Goal: Information Seeking & Learning: Learn about a topic

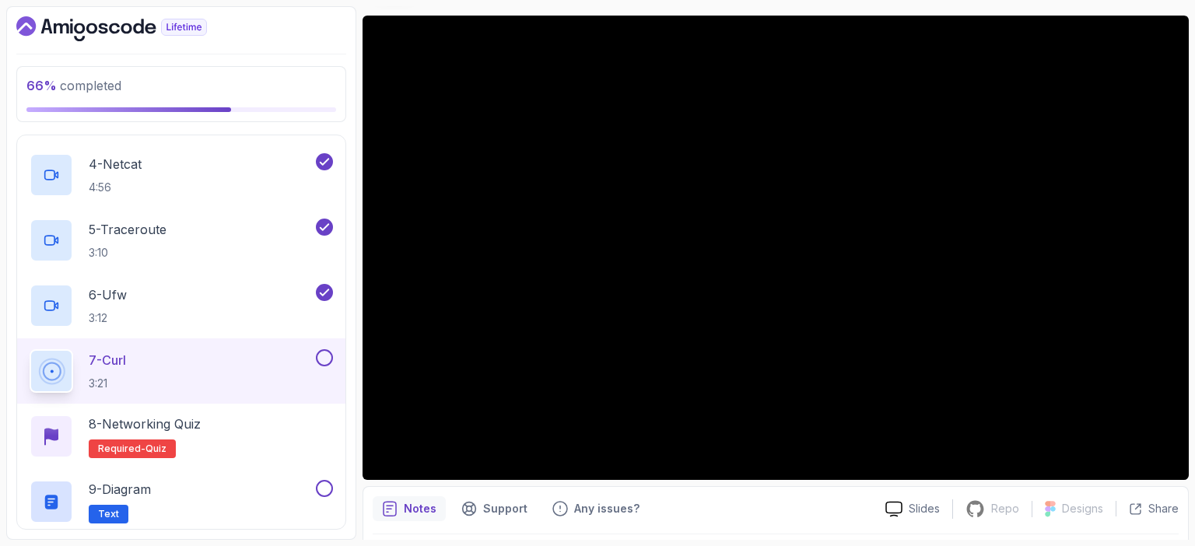
scroll to position [492, 0]
click at [212, 362] on div "7 - Curl 3:21" at bounding box center [171, 371] width 283 height 44
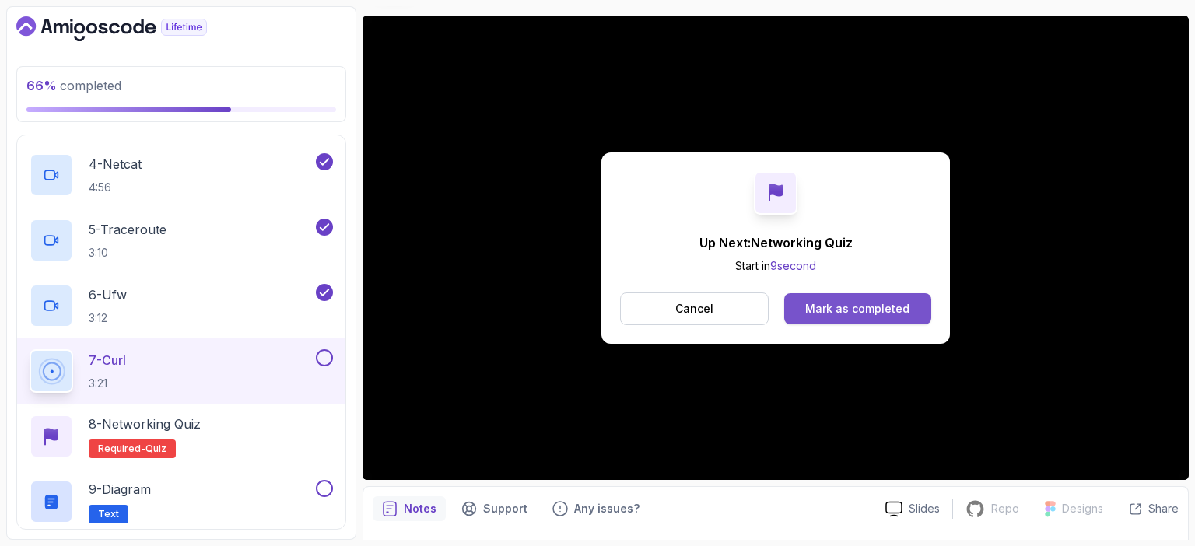
click at [900, 317] on button "Mark as completed" at bounding box center [857, 308] width 147 height 31
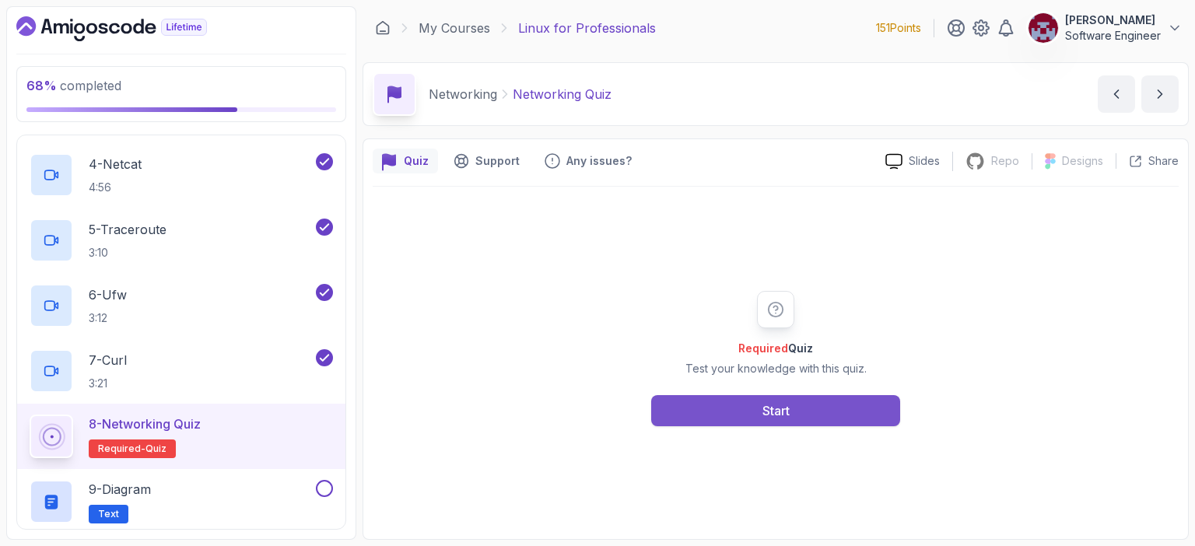
click at [796, 409] on button "Start" at bounding box center [775, 410] width 249 height 31
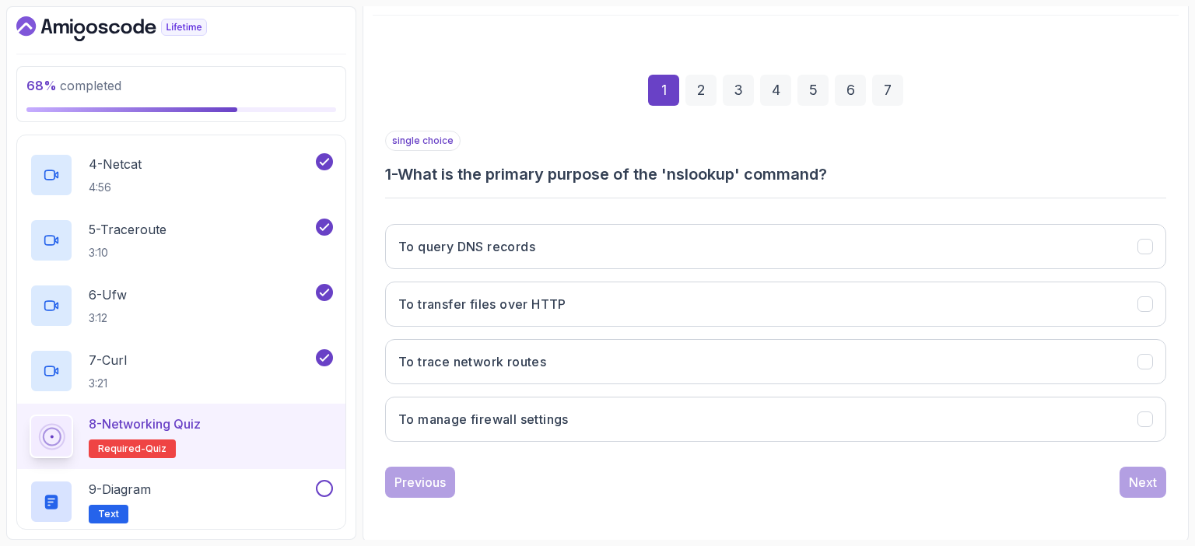
scroll to position [171, 0]
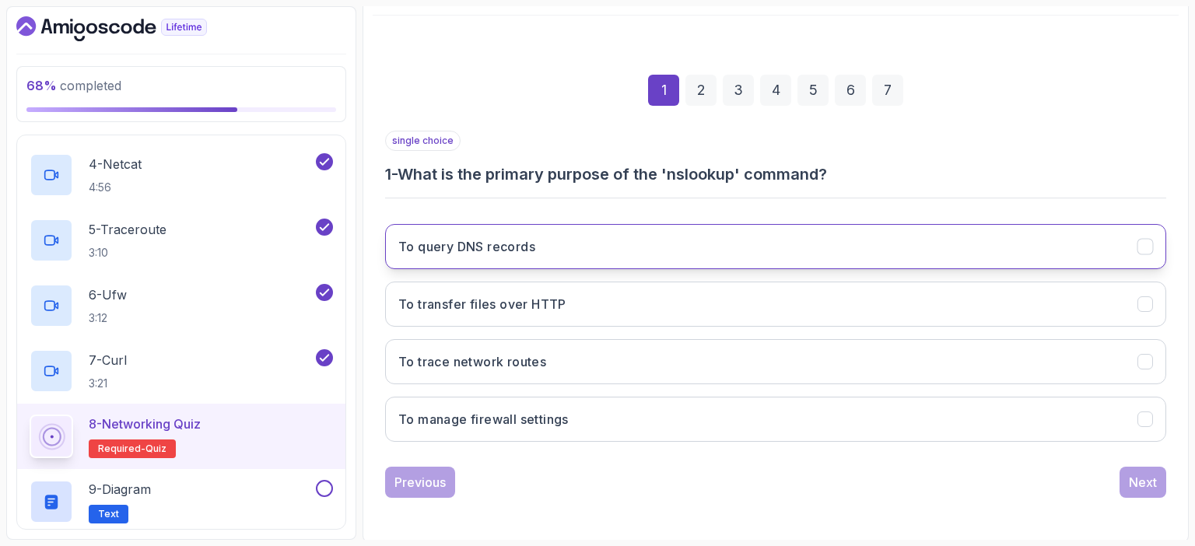
click at [553, 257] on button "To query DNS records" at bounding box center [775, 246] width 781 height 45
click at [1137, 485] on div "Next" at bounding box center [1143, 482] width 28 height 19
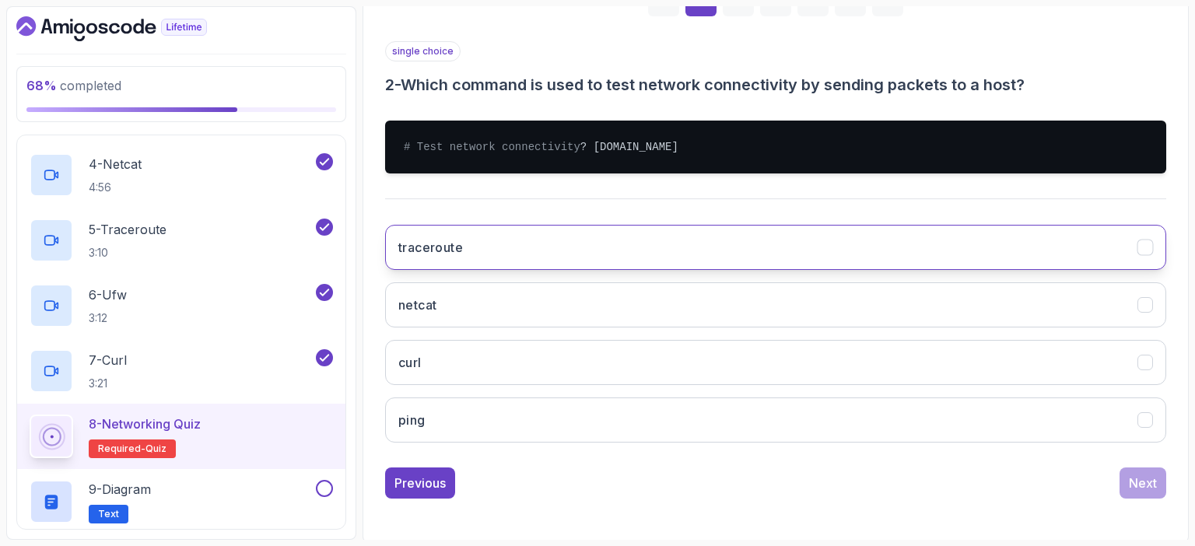
scroll to position [258, 0]
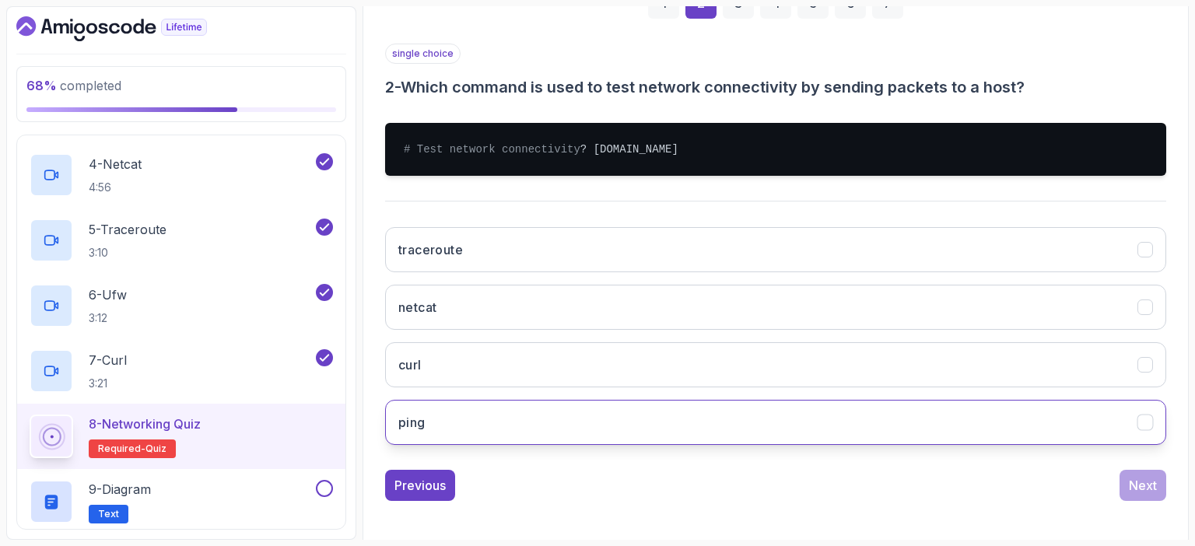
click at [479, 440] on button "ping" at bounding box center [775, 422] width 781 height 45
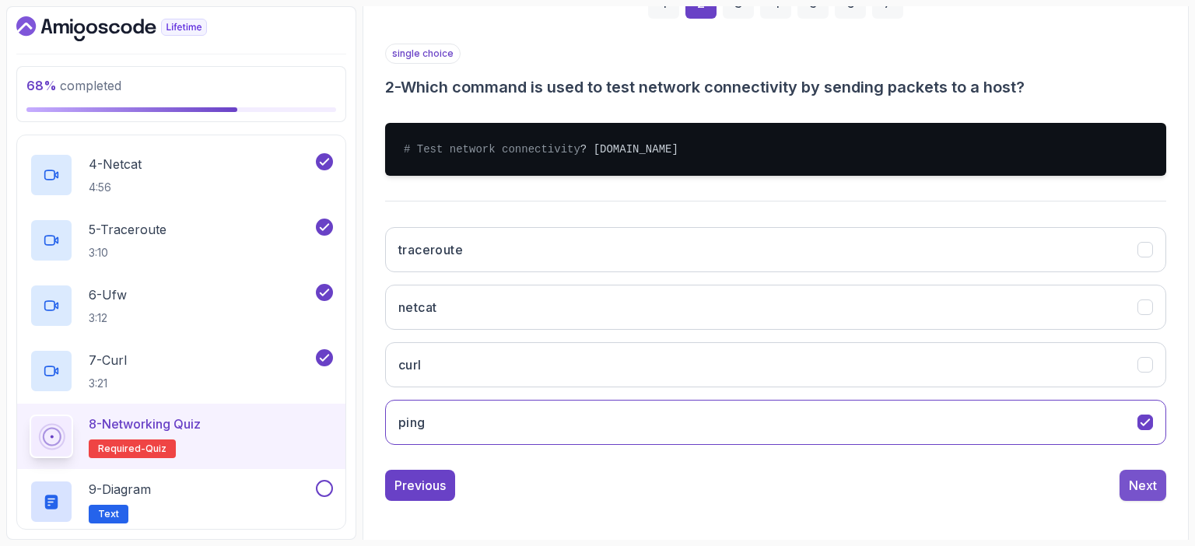
click at [1154, 495] on div "Next" at bounding box center [1143, 485] width 28 height 19
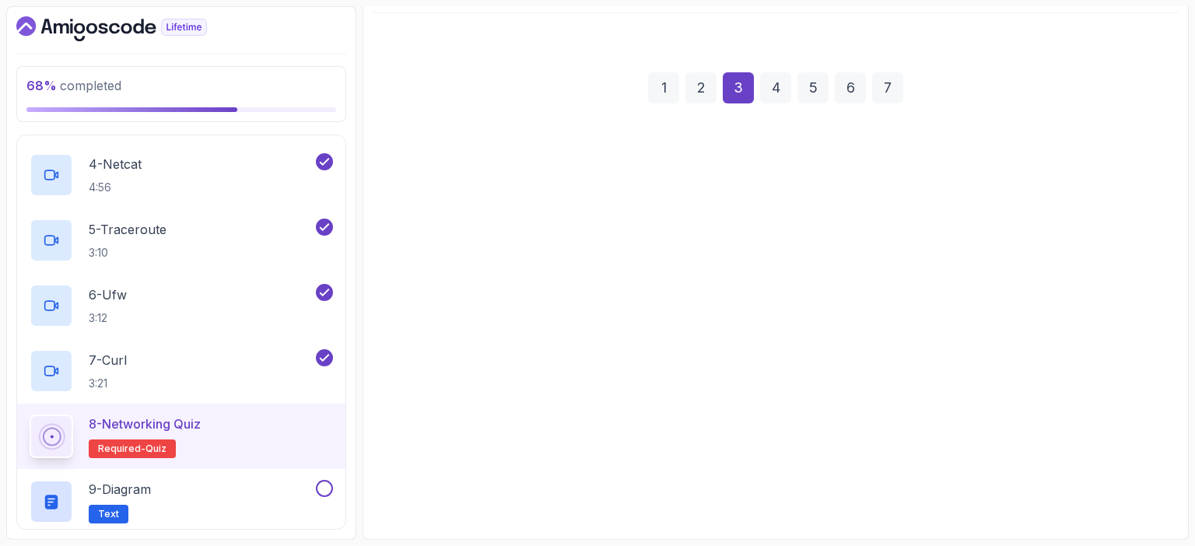
scroll to position [171, 0]
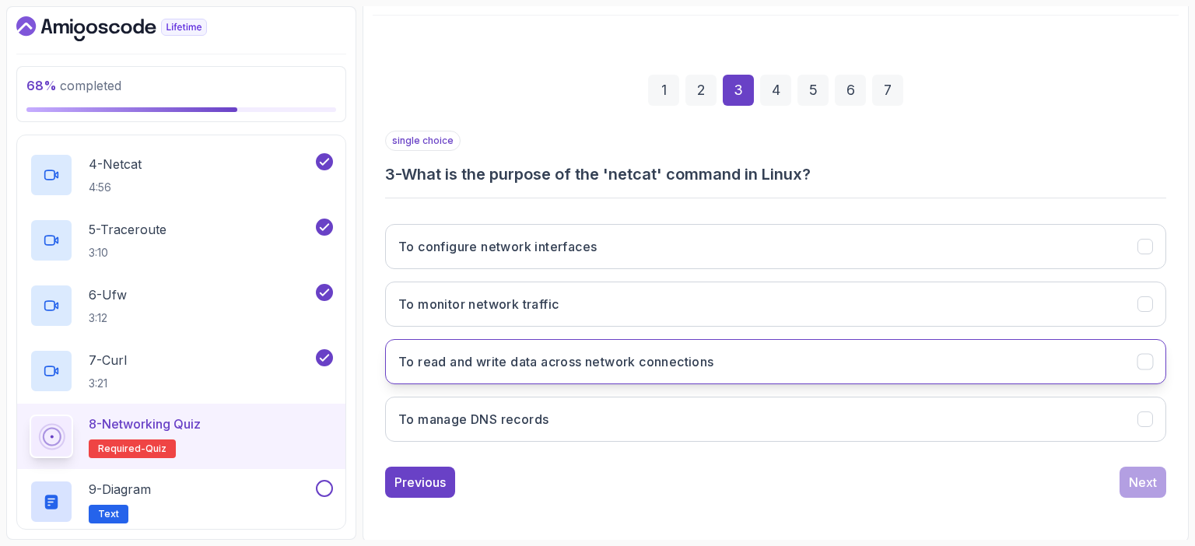
click at [668, 358] on h3 "To read and write data across network connections" at bounding box center [556, 361] width 316 height 19
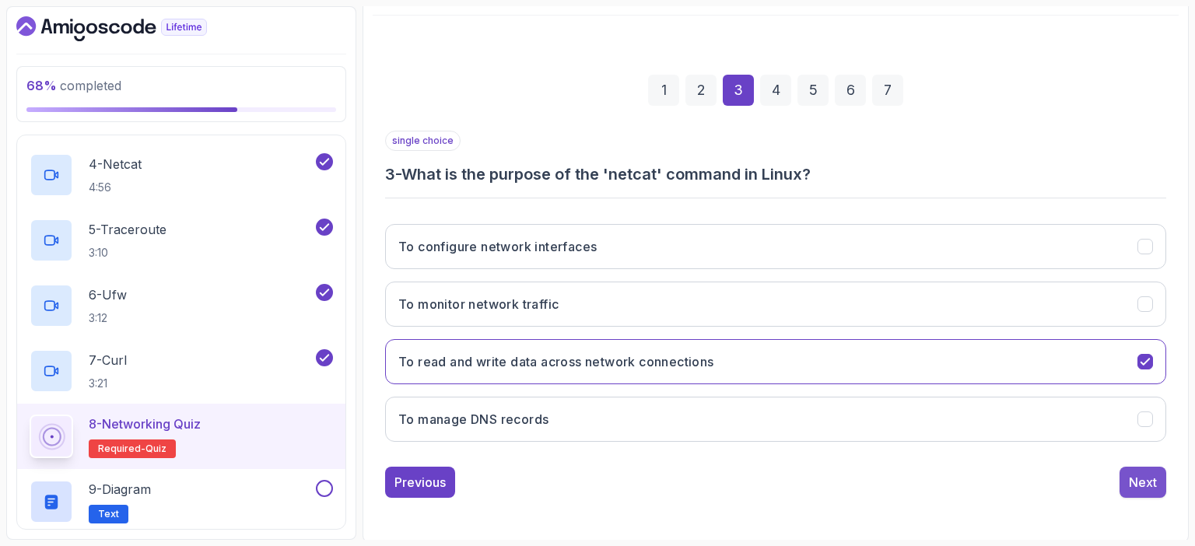
click at [1145, 483] on div "Next" at bounding box center [1143, 482] width 28 height 19
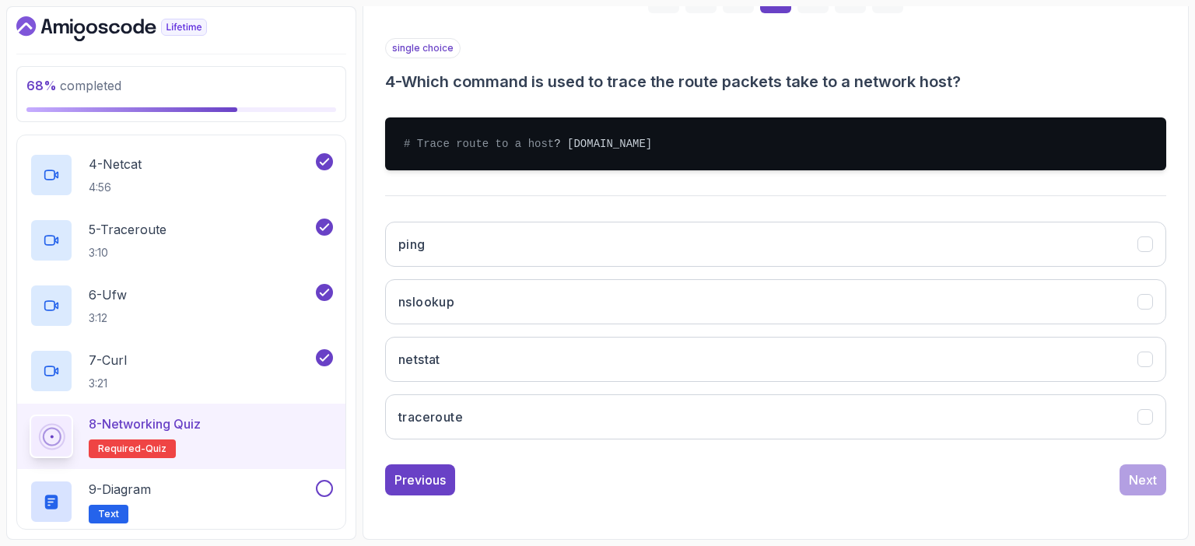
scroll to position [274, 0]
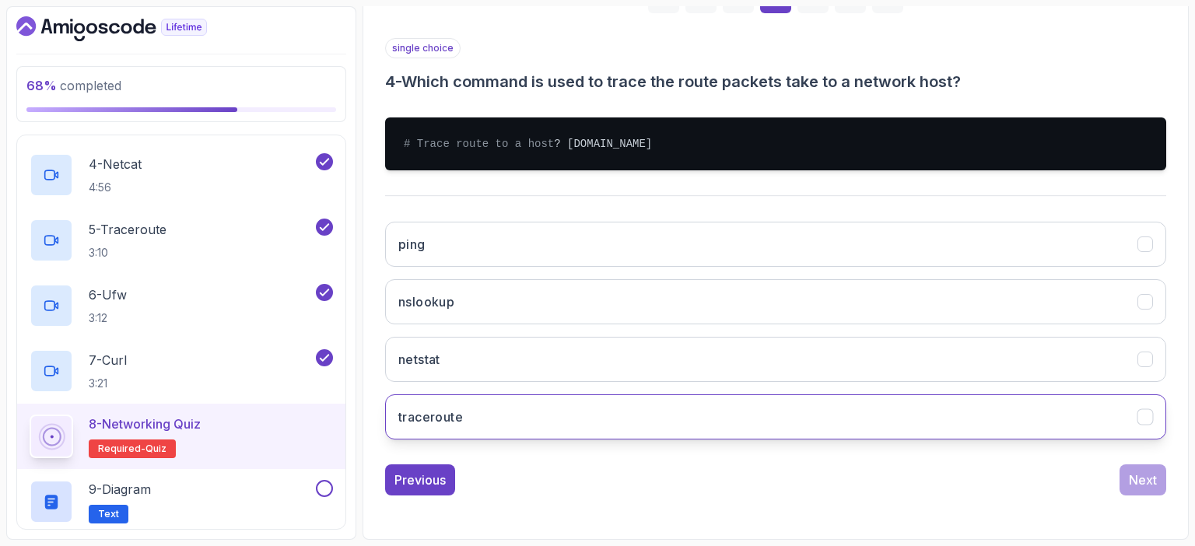
click at [457, 423] on h3 "traceroute" at bounding box center [430, 417] width 65 height 19
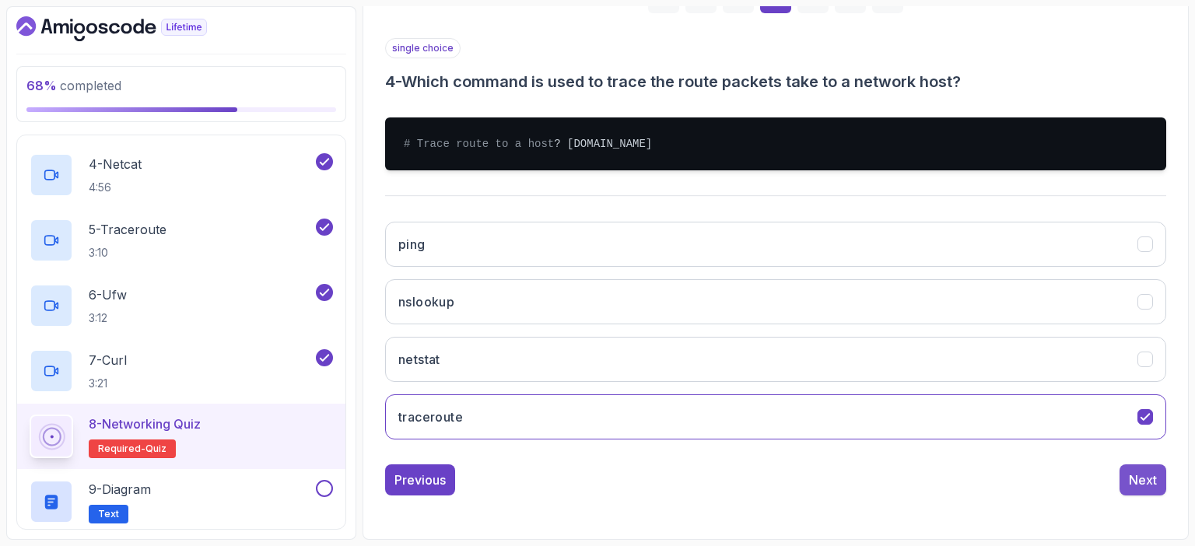
click at [1154, 484] on div "Next" at bounding box center [1143, 480] width 28 height 19
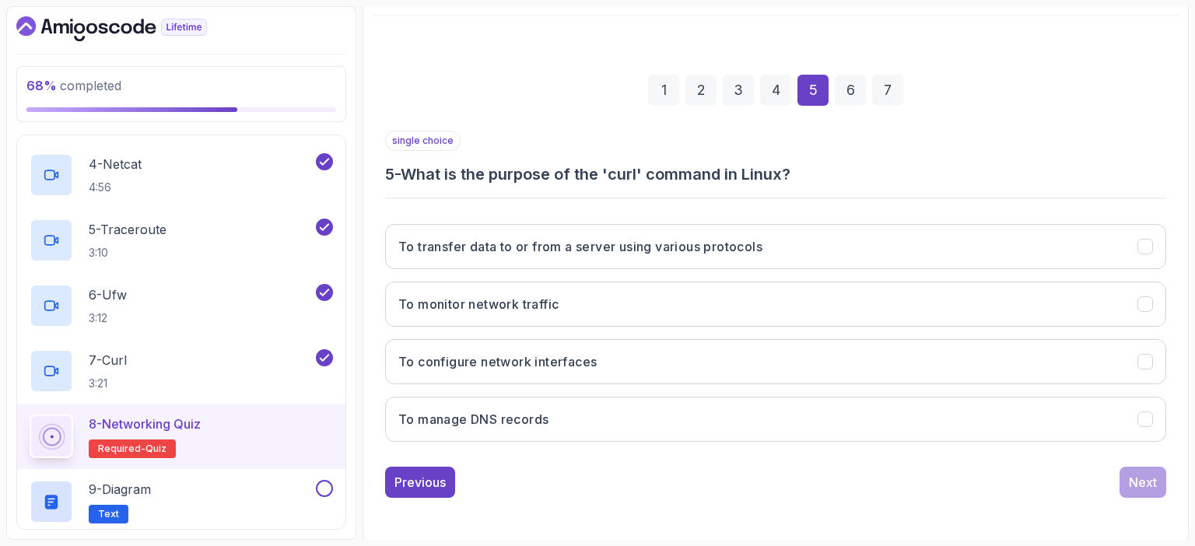
scroll to position [171, 0]
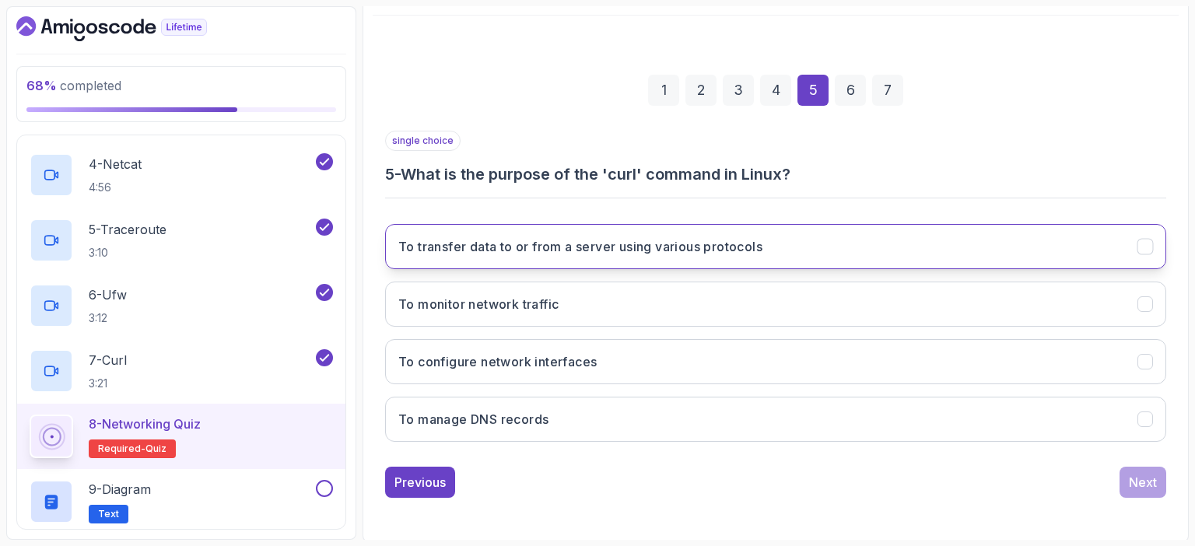
click at [621, 256] on button "To transfer data to or from a server using various protocols" at bounding box center [775, 246] width 781 height 45
click at [1145, 480] on div "Next" at bounding box center [1143, 482] width 28 height 19
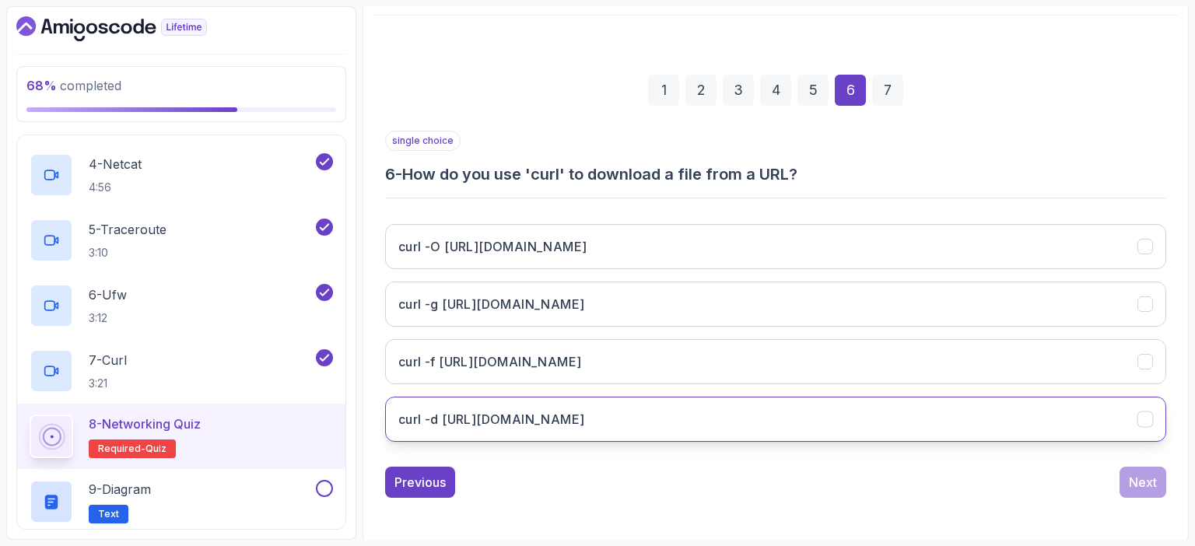
click at [584, 410] on h3 "curl -d [URL][DOMAIN_NAME]" at bounding box center [491, 419] width 186 height 19
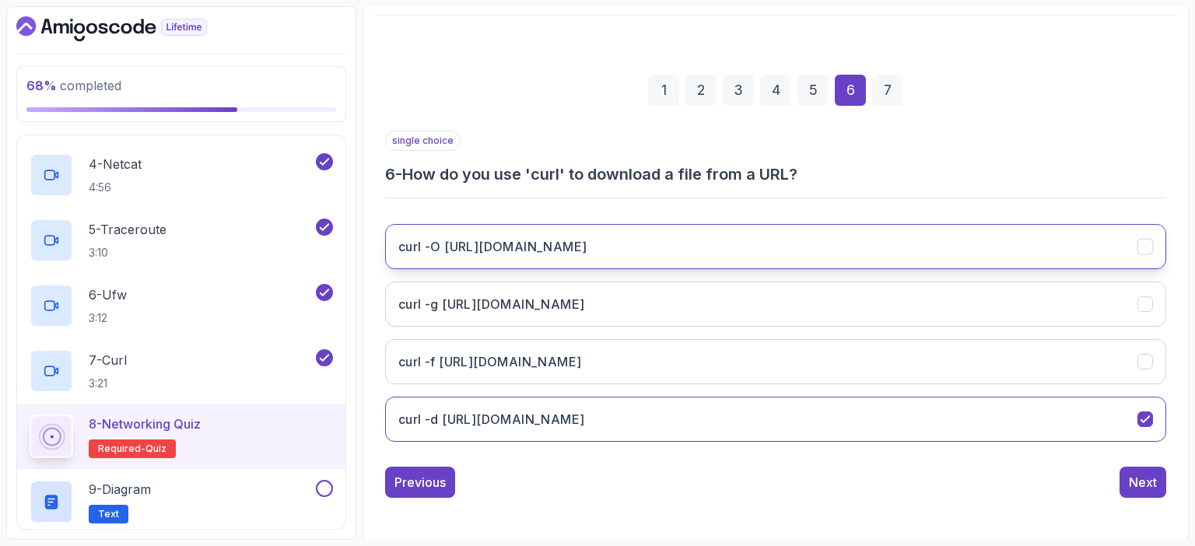
click at [461, 250] on h3 "curl -O [URL][DOMAIN_NAME]" at bounding box center [492, 246] width 188 height 19
click at [1145, 482] on div "Next" at bounding box center [1143, 482] width 28 height 19
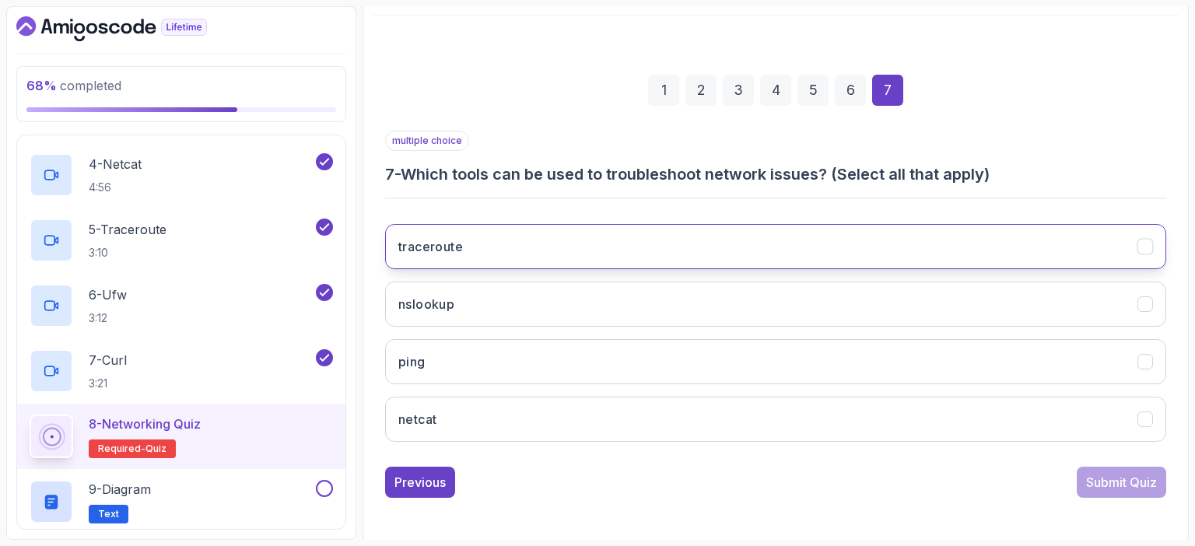
click at [1153, 250] on button "traceroute" at bounding box center [775, 246] width 781 height 45
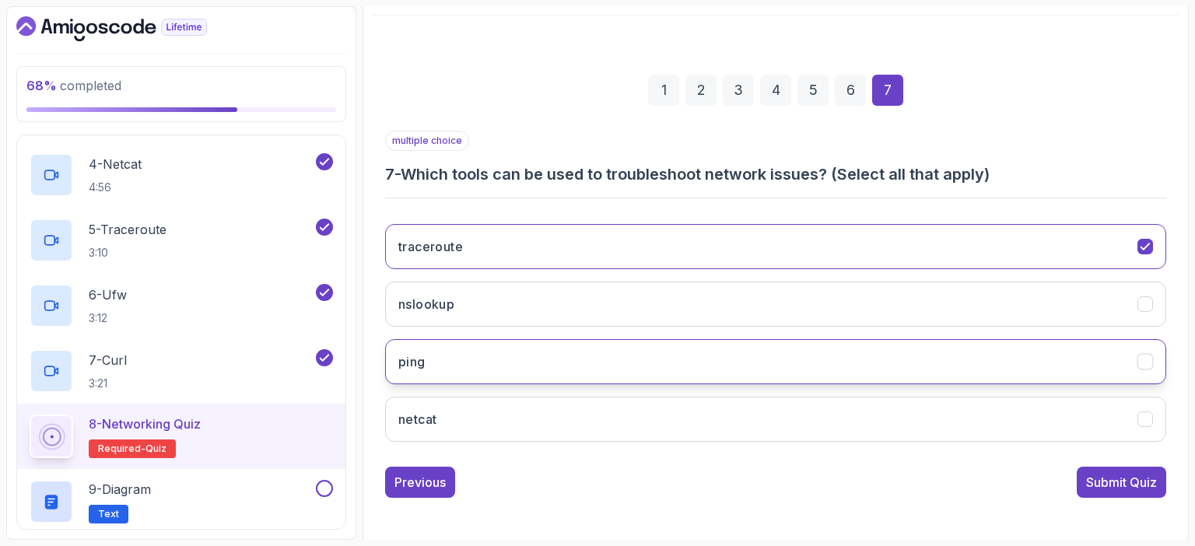
click at [1145, 357] on icon "ping" at bounding box center [1145, 362] width 15 height 15
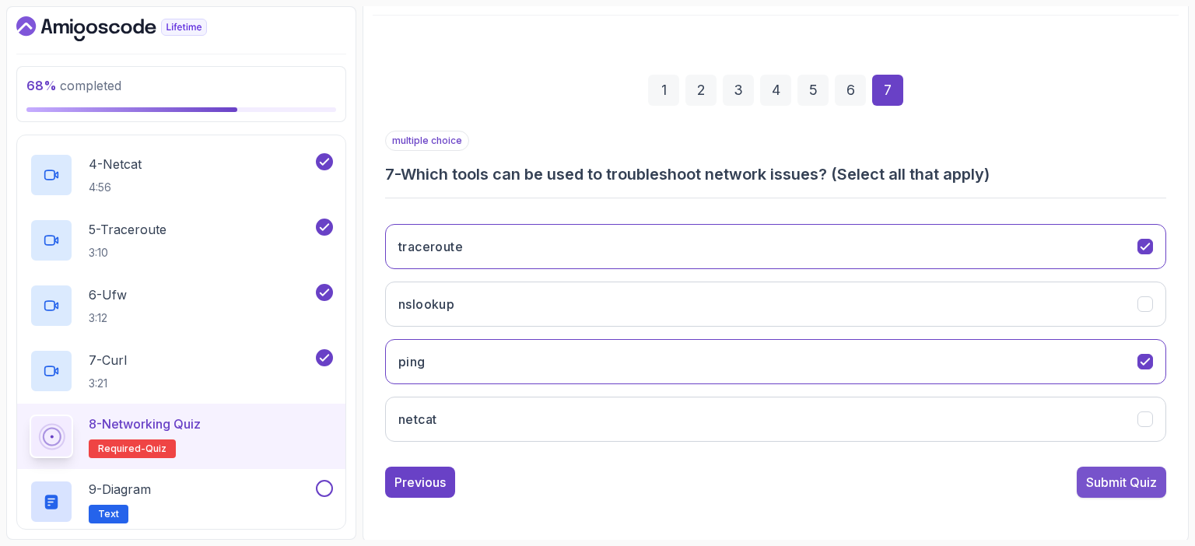
click at [1114, 484] on div "Submit Quiz" at bounding box center [1121, 482] width 71 height 19
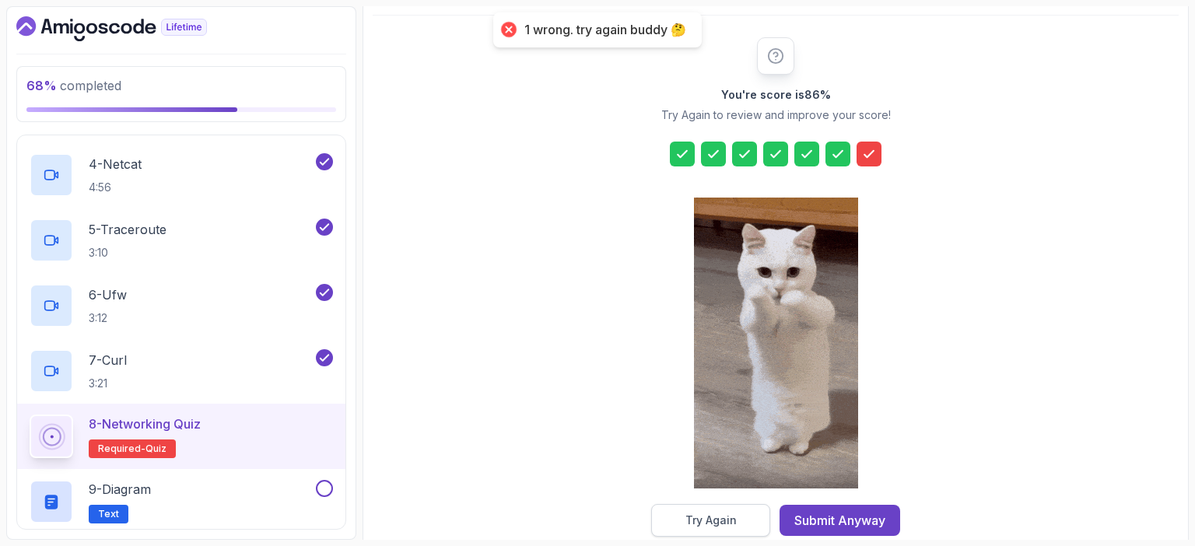
click at [724, 525] on div "Try Again" at bounding box center [710, 521] width 51 height 16
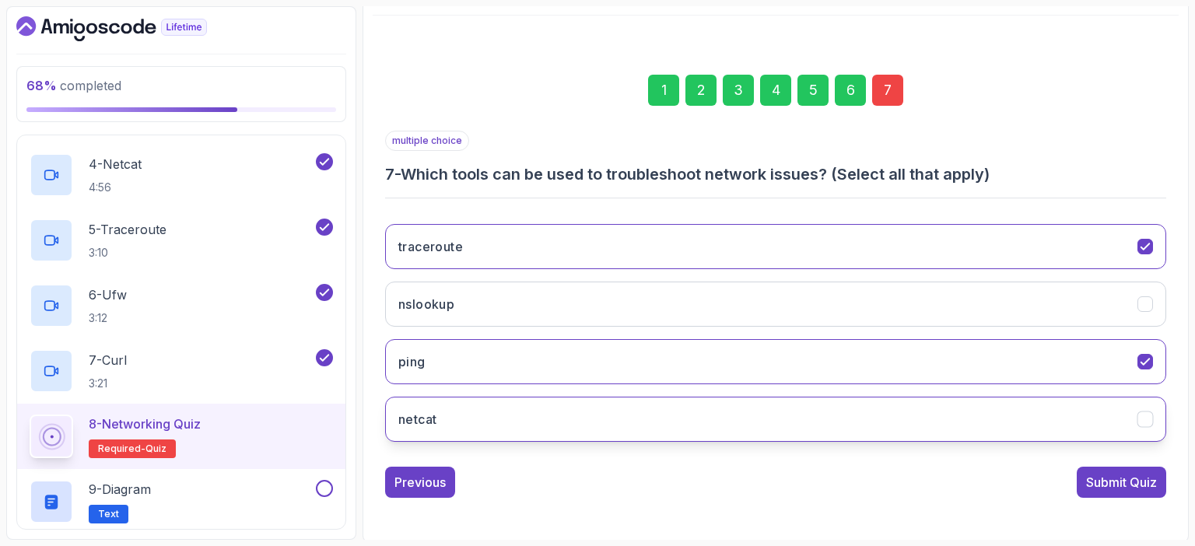
click at [1145, 408] on button "netcat" at bounding box center [775, 419] width 781 height 45
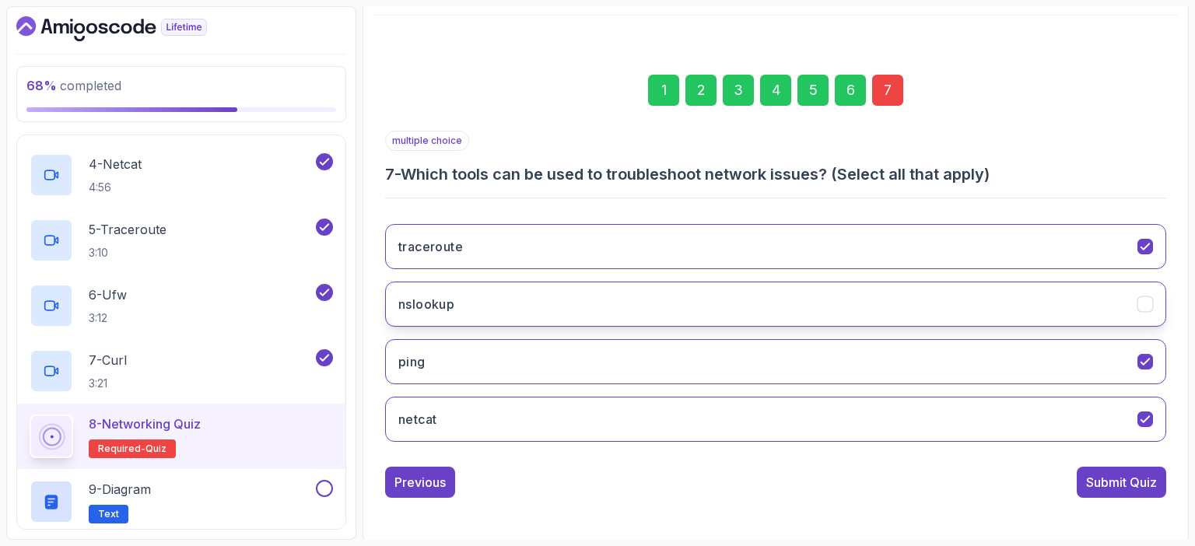
click at [1150, 303] on icon "nslookup" at bounding box center [1145, 304] width 15 height 15
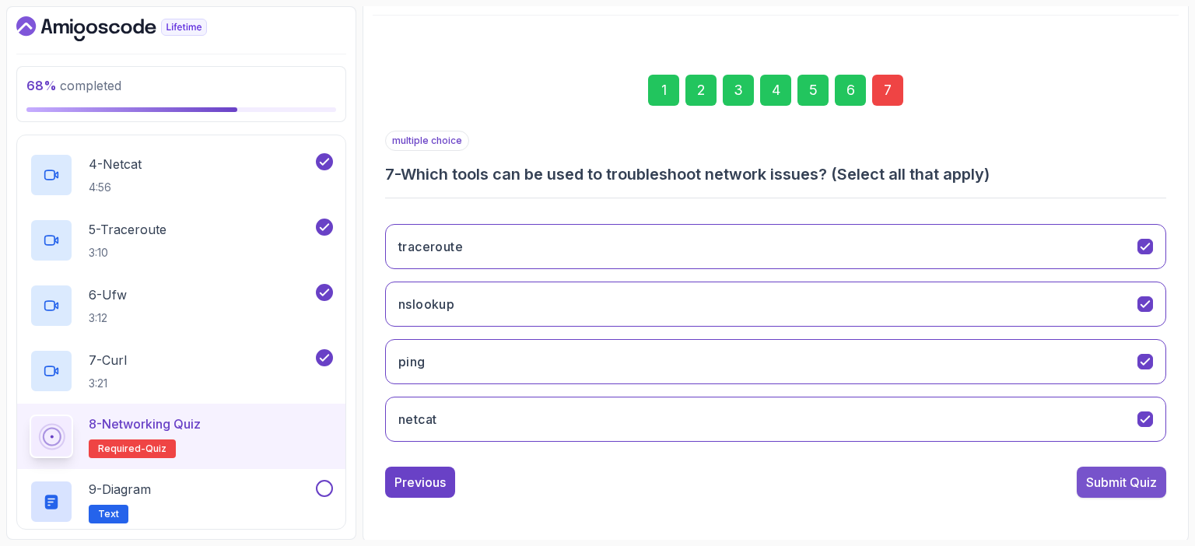
click at [1126, 489] on div "Submit Quiz" at bounding box center [1121, 482] width 71 height 19
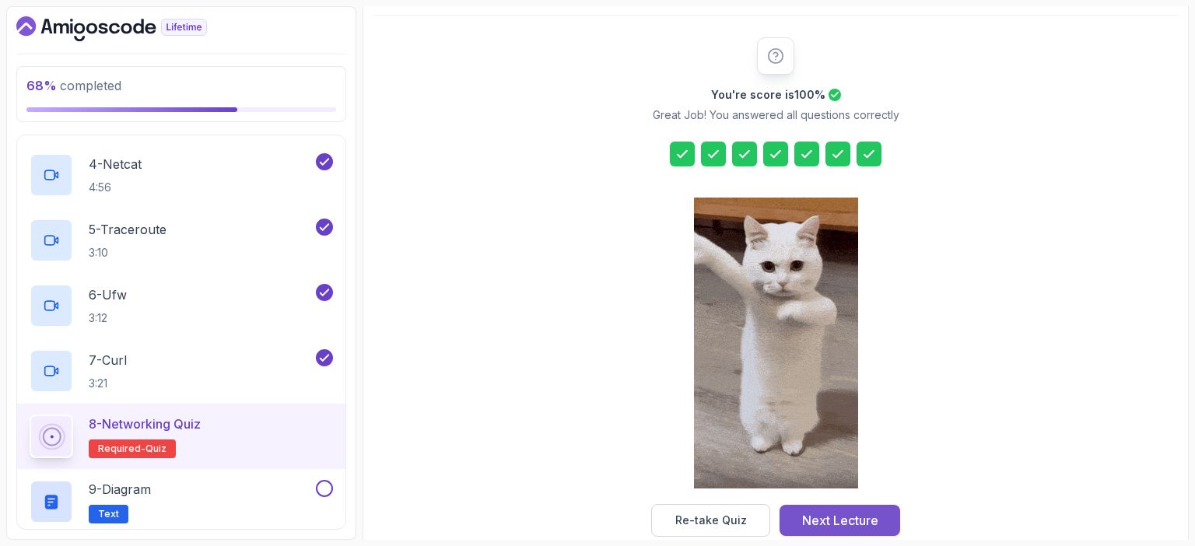
click at [863, 521] on div "Next Lecture" at bounding box center [840, 520] width 76 height 19
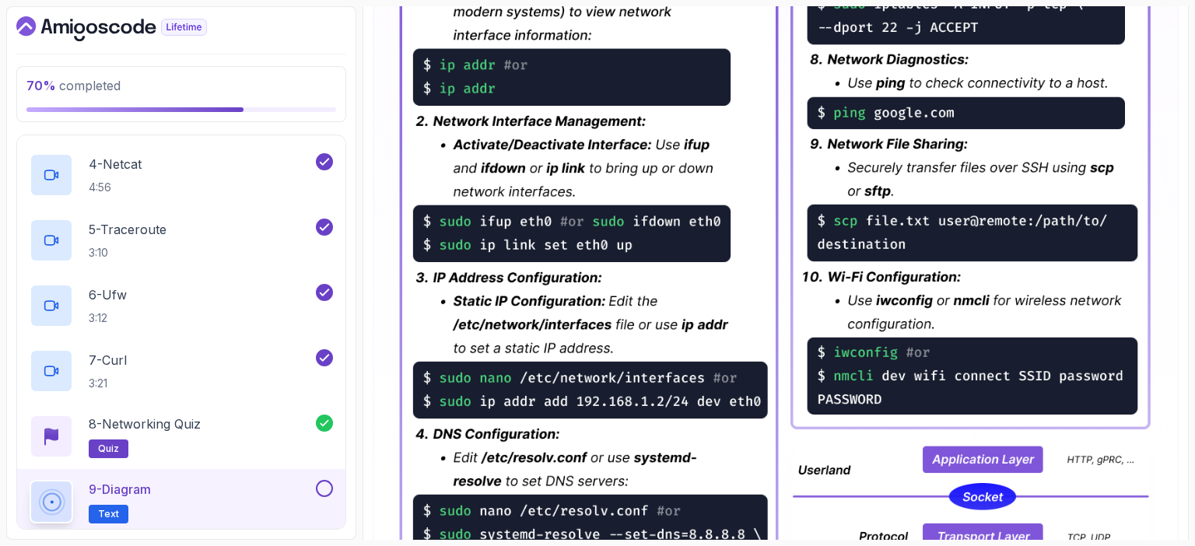
scroll to position [711, 0]
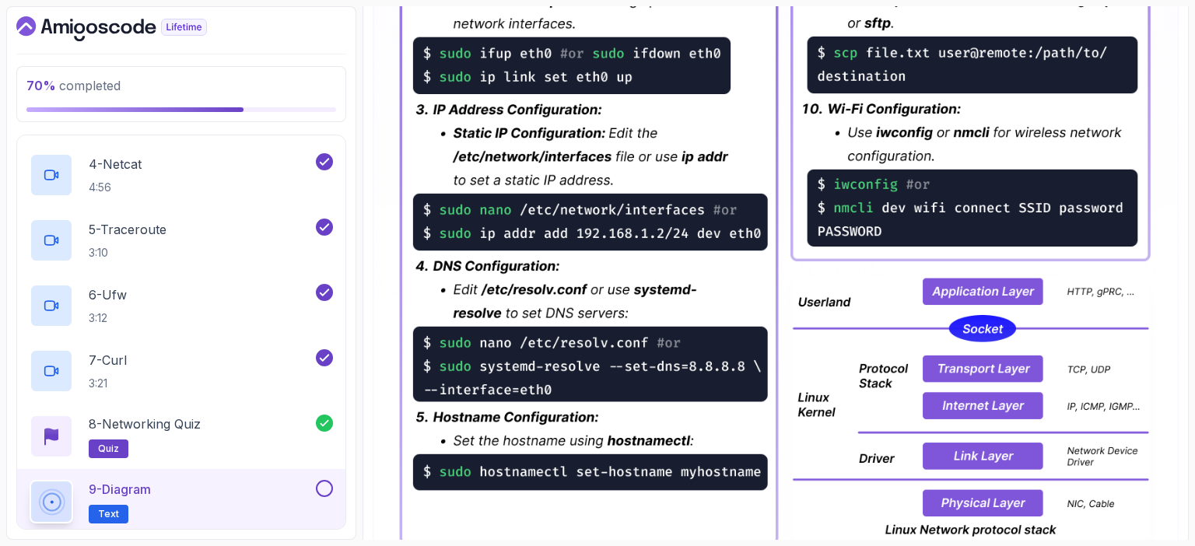
click at [326, 486] on button at bounding box center [324, 488] width 17 height 17
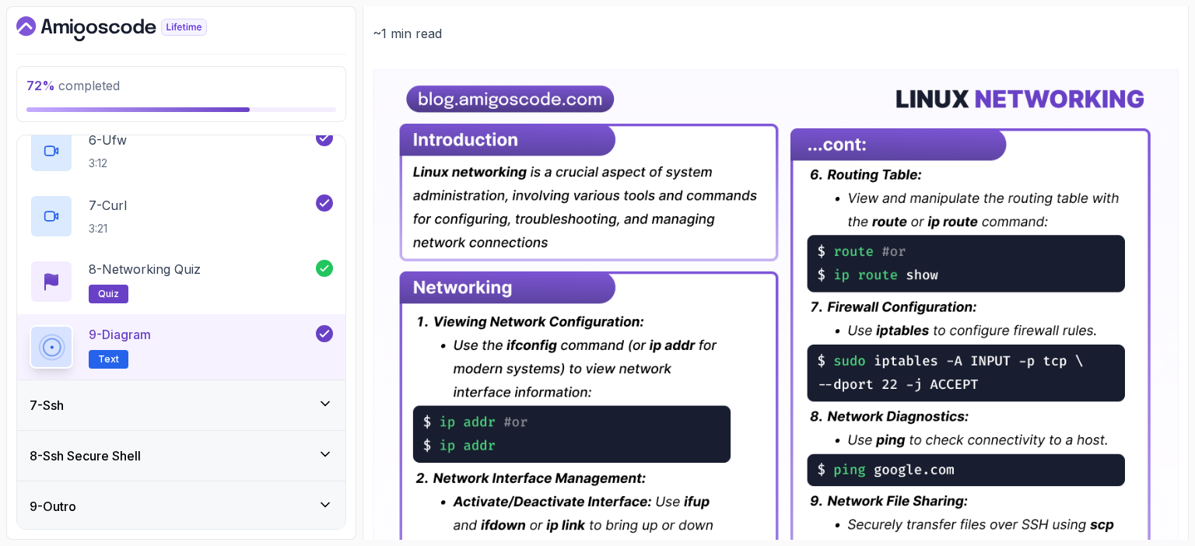
scroll to position [0, 0]
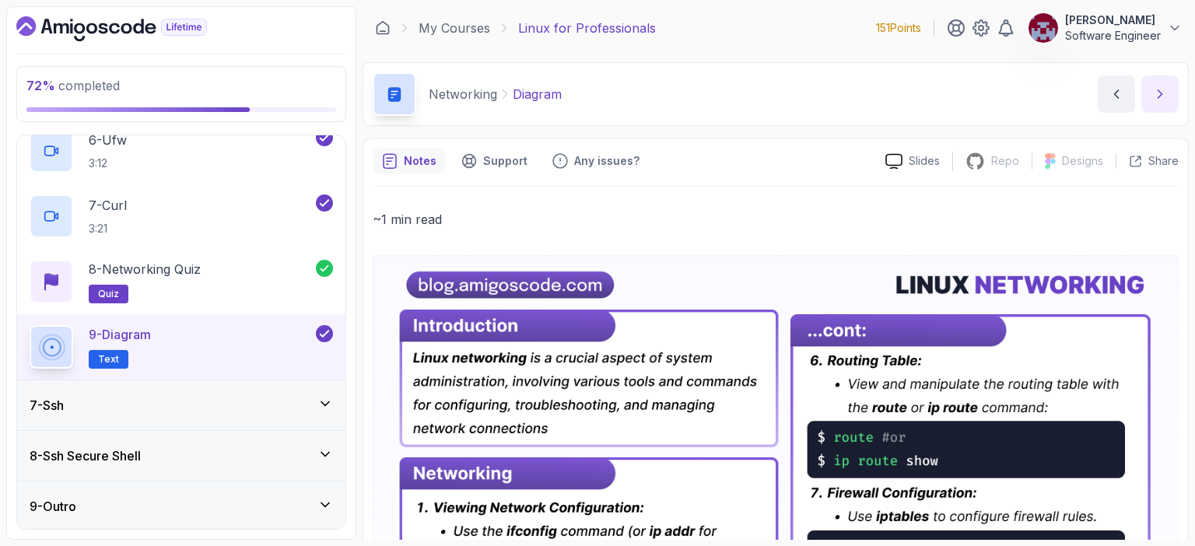
click at [1166, 93] on icon "next content" at bounding box center [1160, 94] width 16 height 16
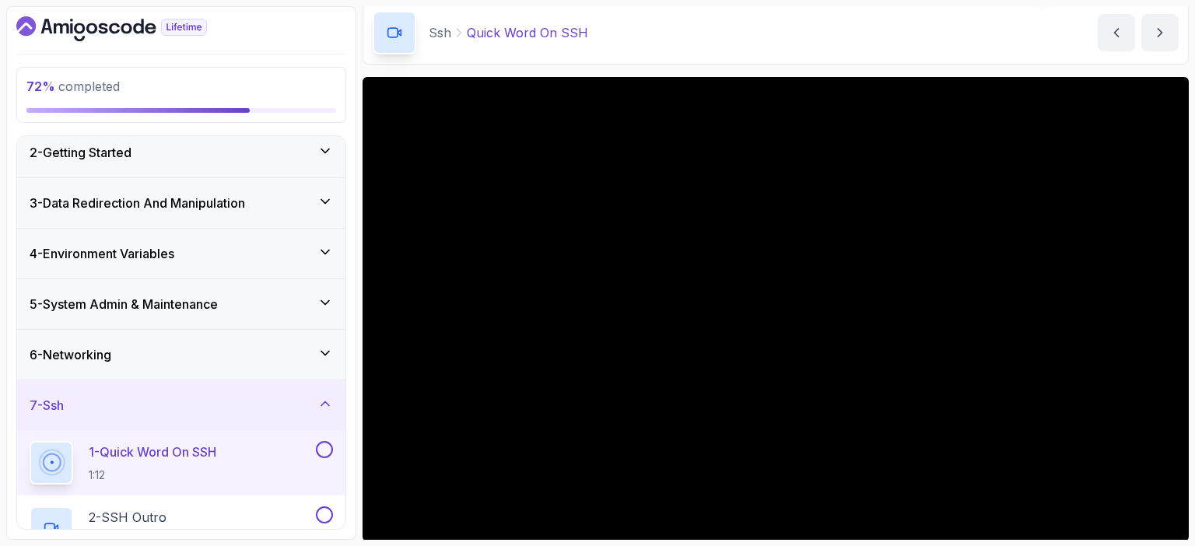
scroll to position [62, 0]
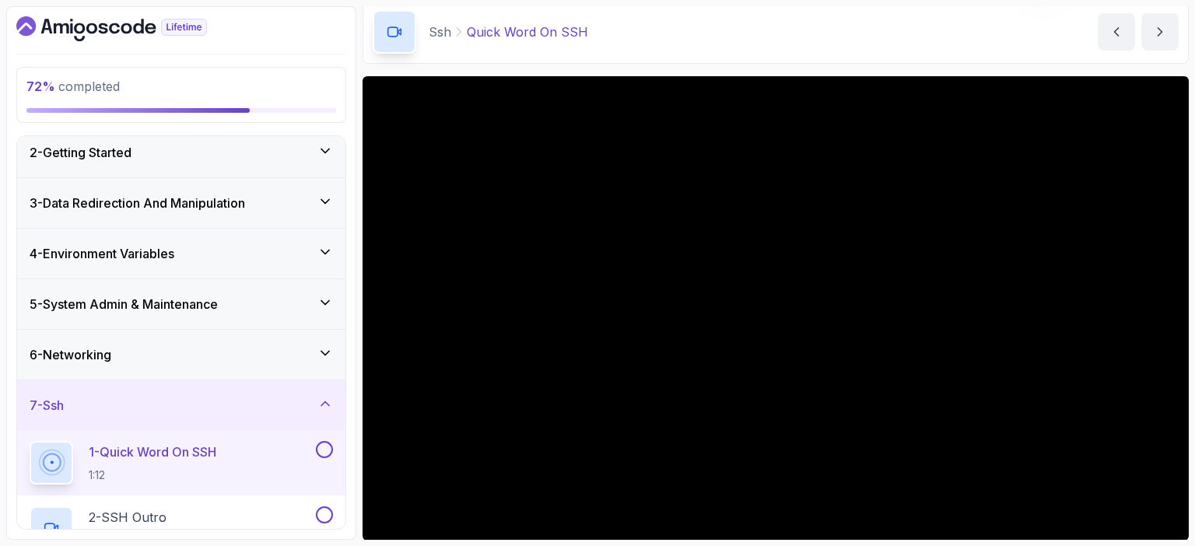
click at [352, 219] on div "72 % completed 1 - Intro 2 - Getting Started 3 - Data Redirection And Manipulat…" at bounding box center [181, 273] width 350 height 534
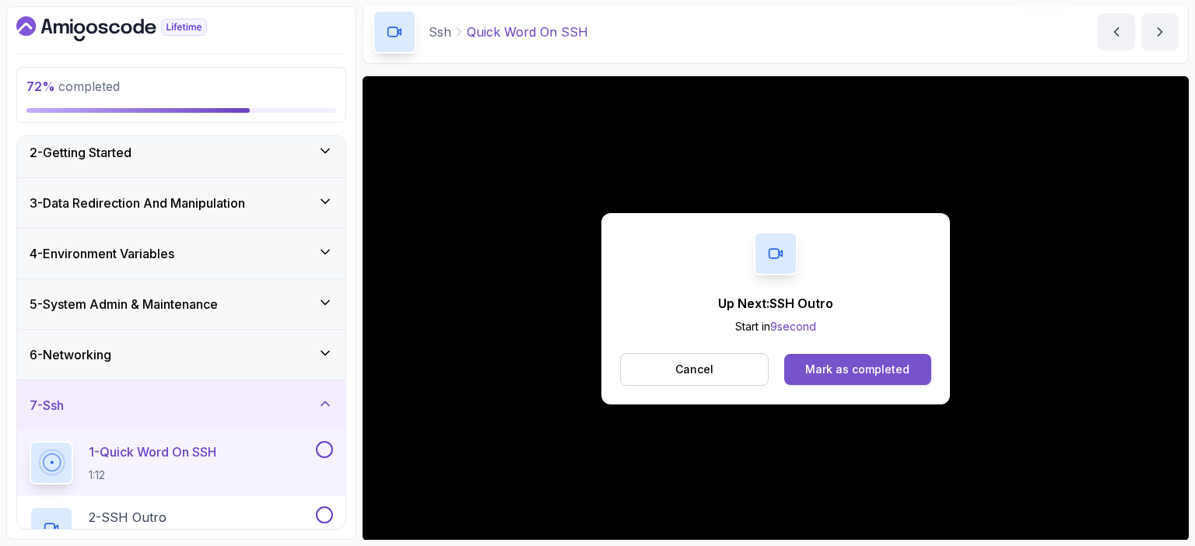
click at [887, 372] on div "Mark as completed" at bounding box center [857, 370] width 104 height 16
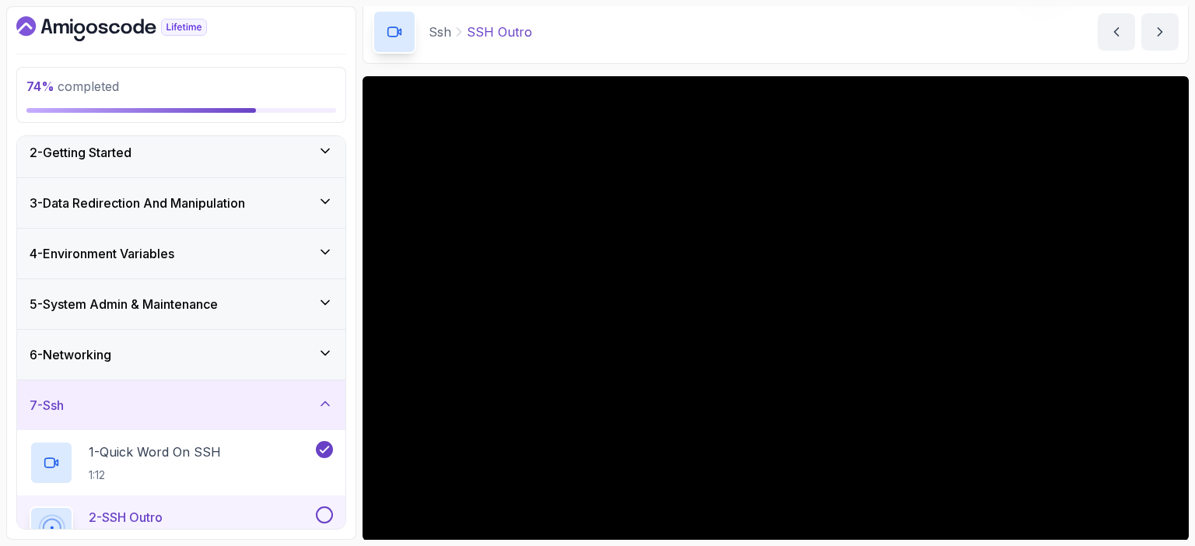
scroll to position [190, 0]
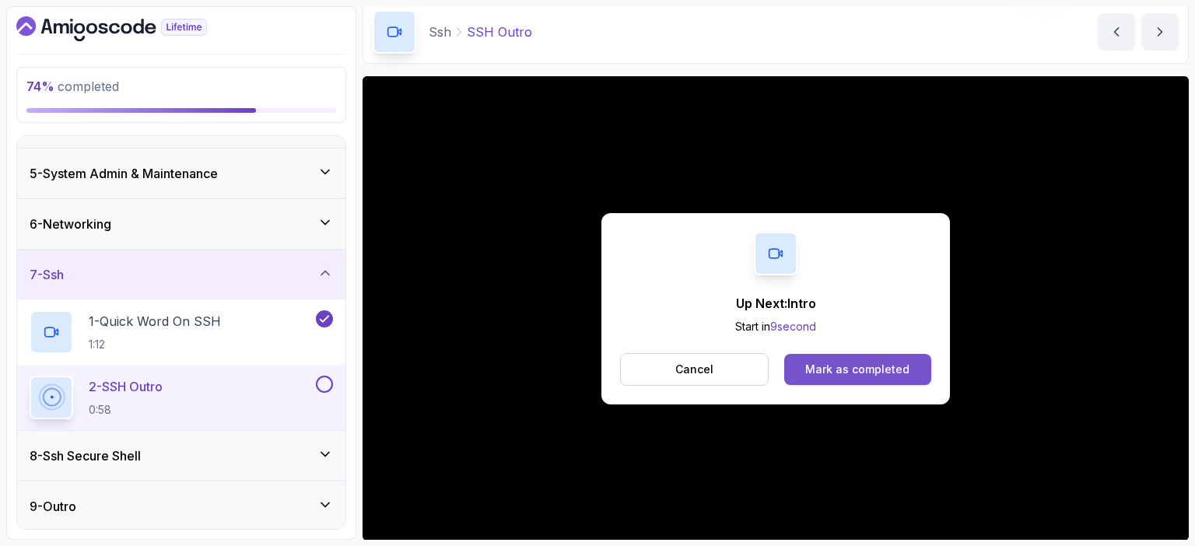
click at [852, 366] on div "Mark as completed" at bounding box center [857, 370] width 104 height 16
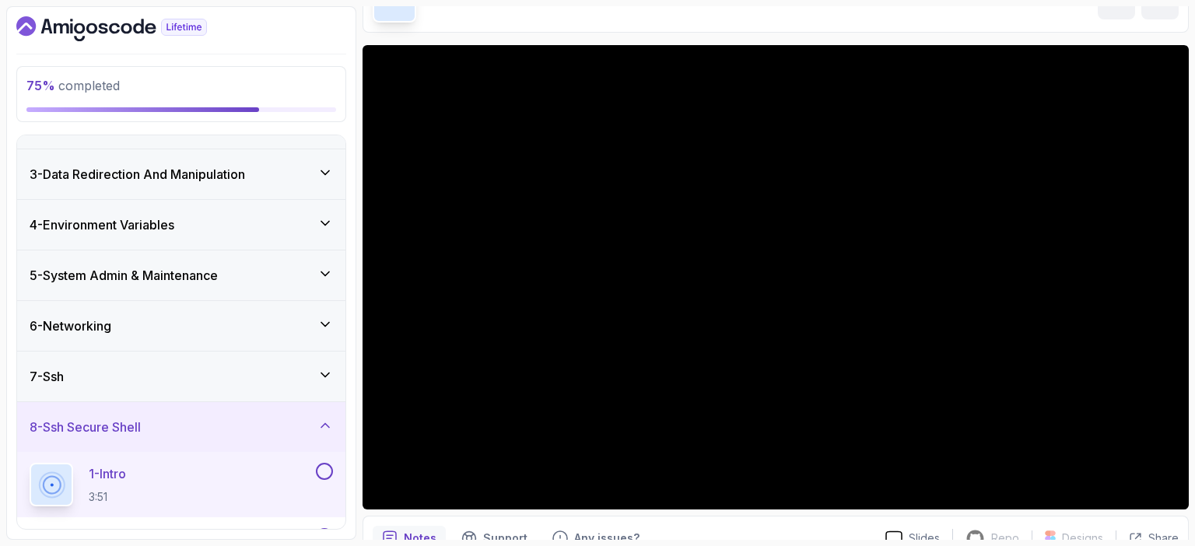
scroll to position [93, 0]
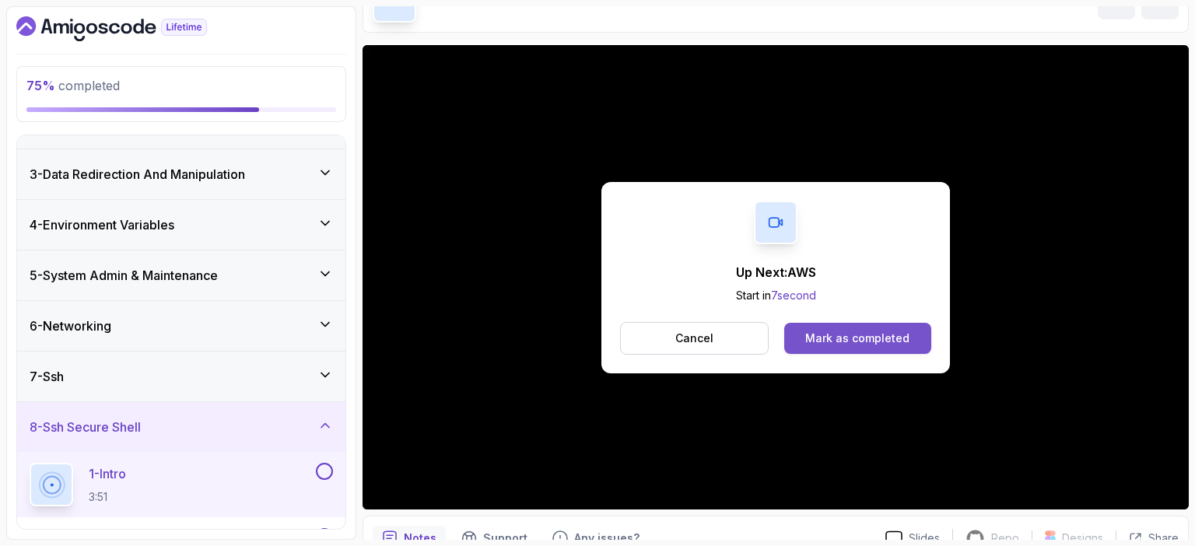
click at [880, 340] on div "Mark as completed" at bounding box center [857, 339] width 104 height 16
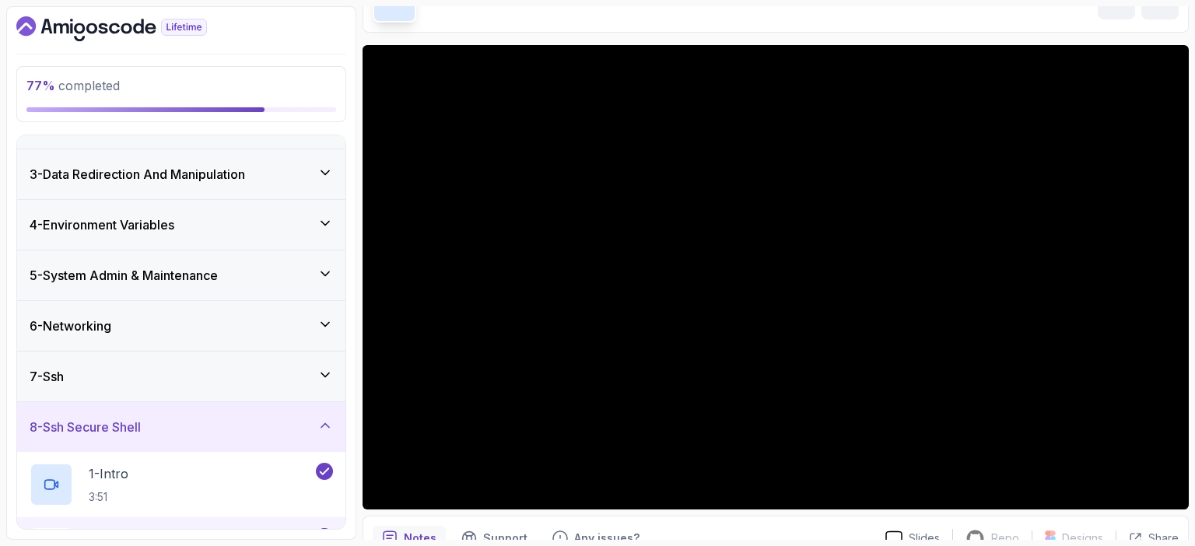
click at [352, 315] on div "77 % completed 1 - Intro 2 - Getting Started 3 - Data Redirection And Manipulat…" at bounding box center [181, 273] width 350 height 534
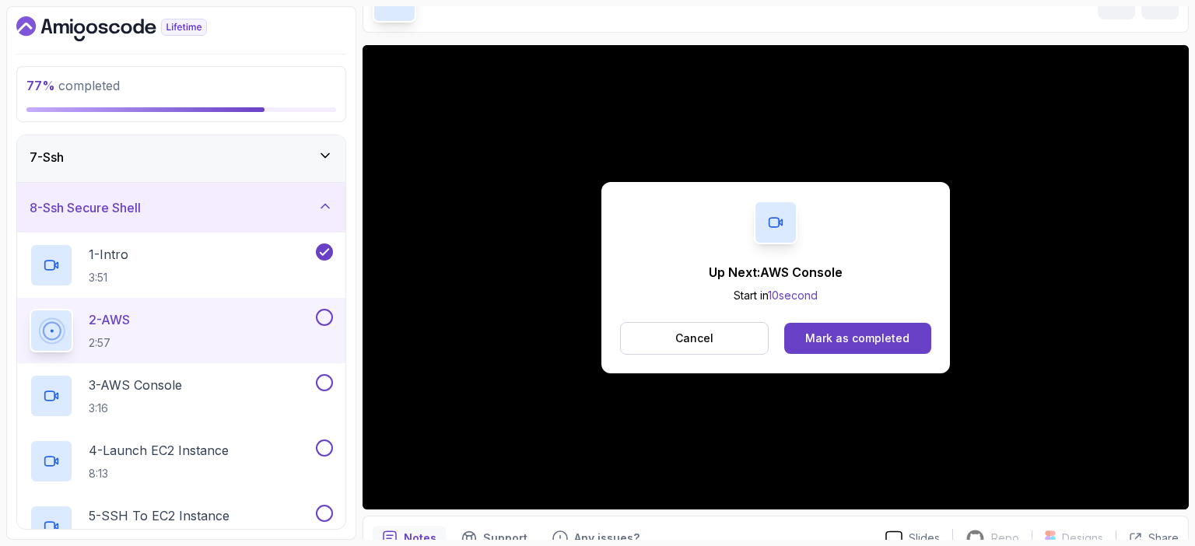
scroll to position [308, 0]
click at [859, 336] on div "Mark as completed" at bounding box center [857, 339] width 104 height 16
